Goal: Information Seeking & Learning: Learn about a topic

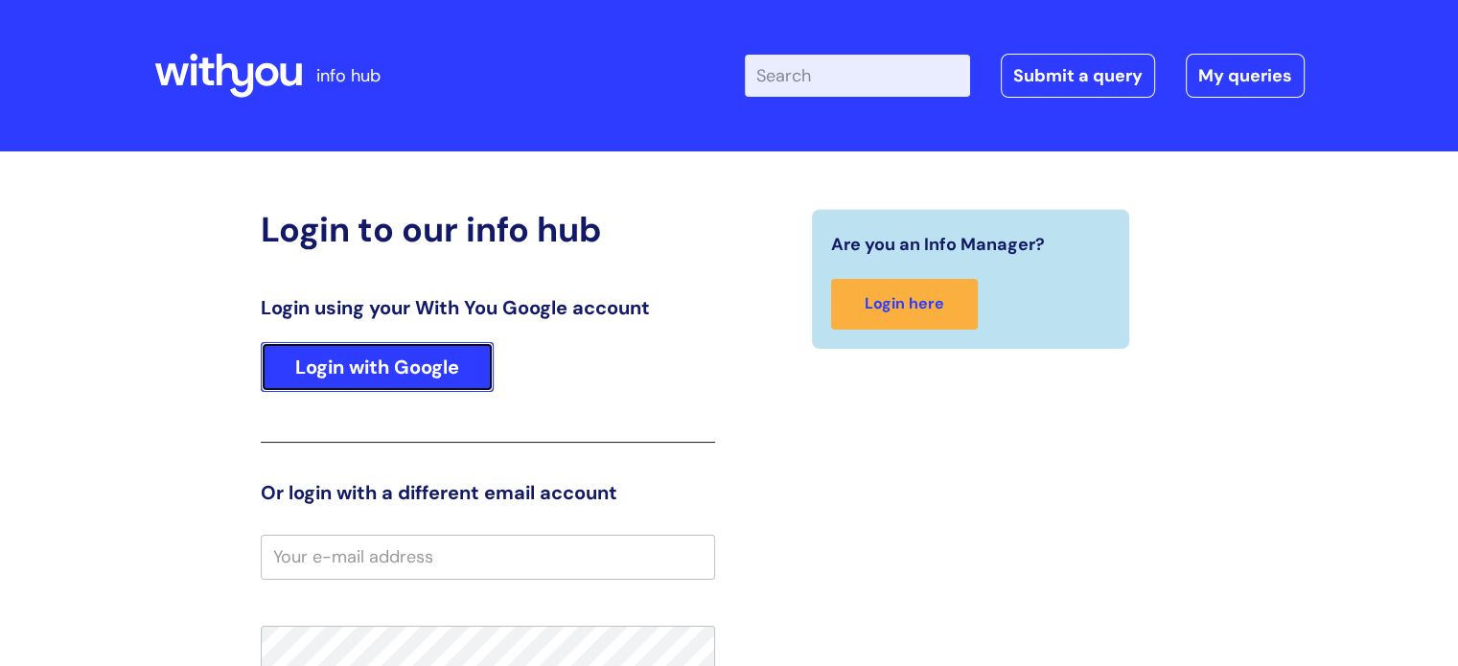
click at [413, 377] on link "Login with Google" at bounding box center [377, 367] width 233 height 50
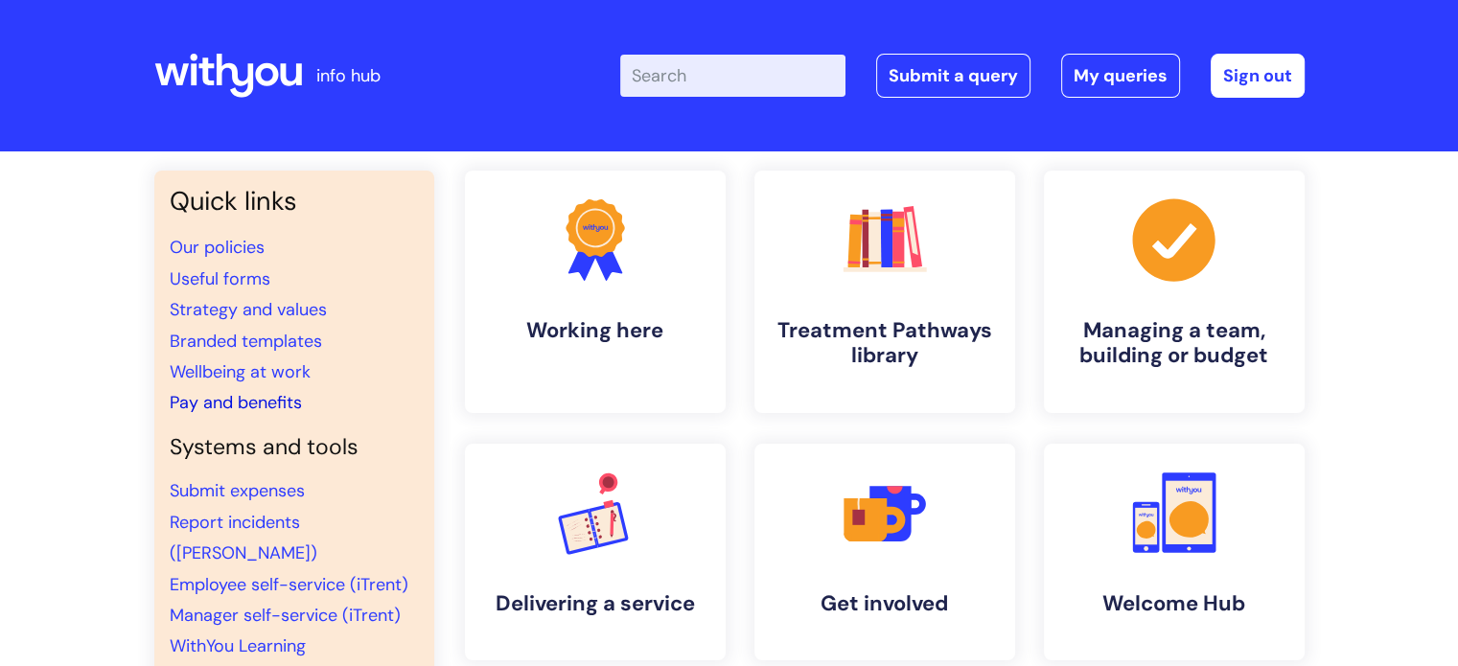
click at [279, 400] on link "Pay and benefits" at bounding box center [236, 402] width 132 height 23
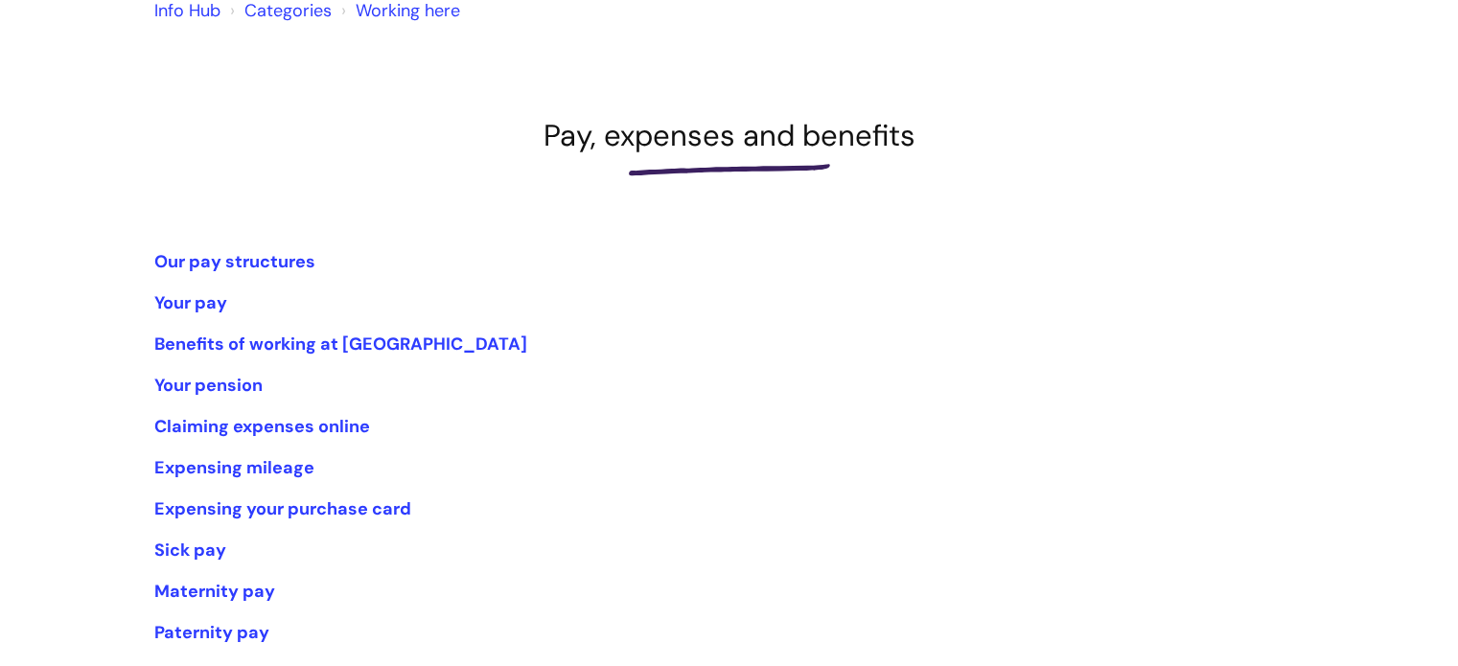
scroll to position [192, 0]
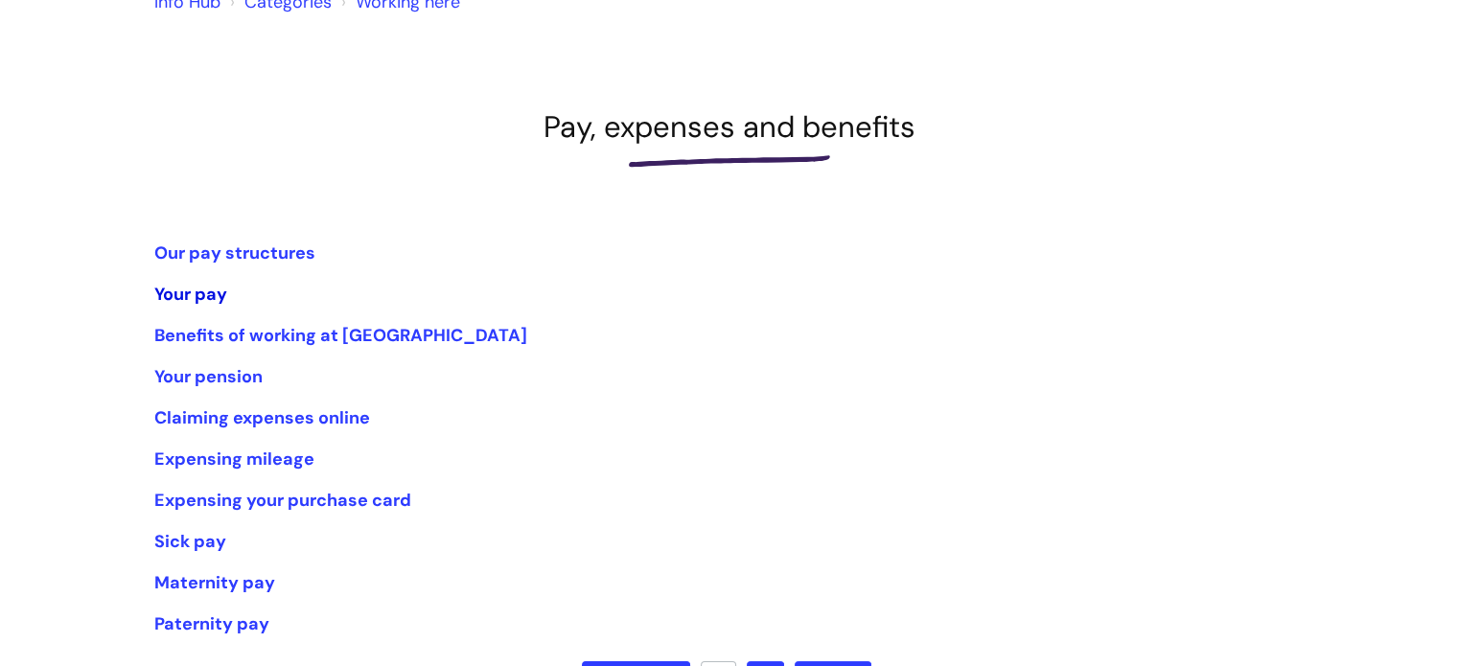
click at [183, 296] on link "Your pay" at bounding box center [190, 294] width 73 height 23
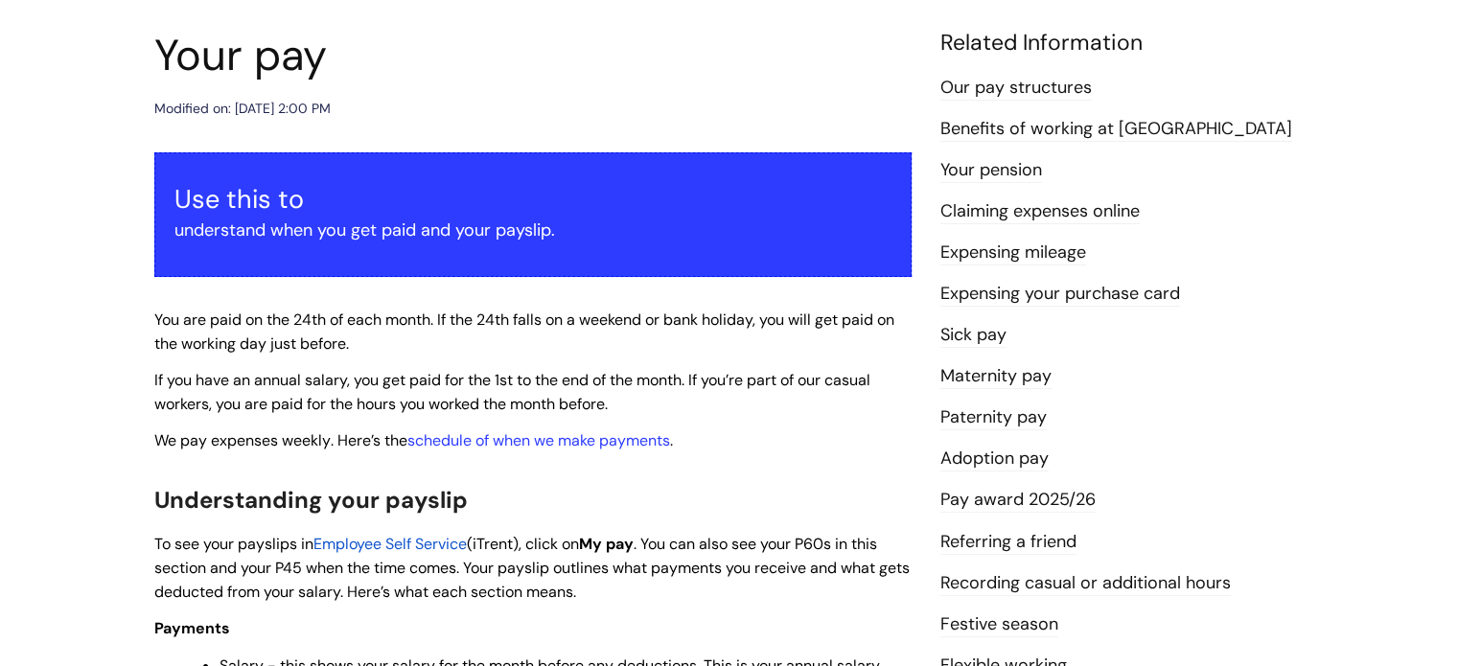
scroll to position [288, 0]
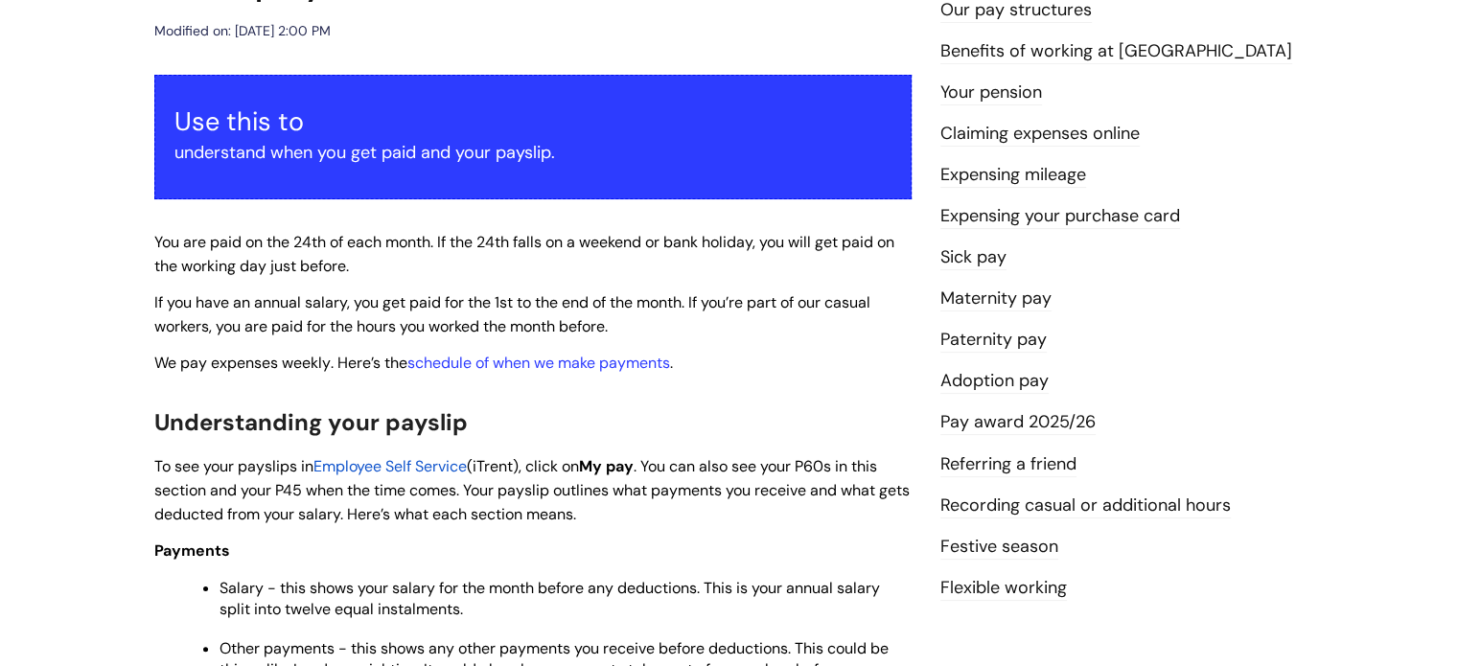
click at [397, 463] on span "Employee Self Service" at bounding box center [389, 466] width 153 height 20
